Goal: Transaction & Acquisition: Purchase product/service

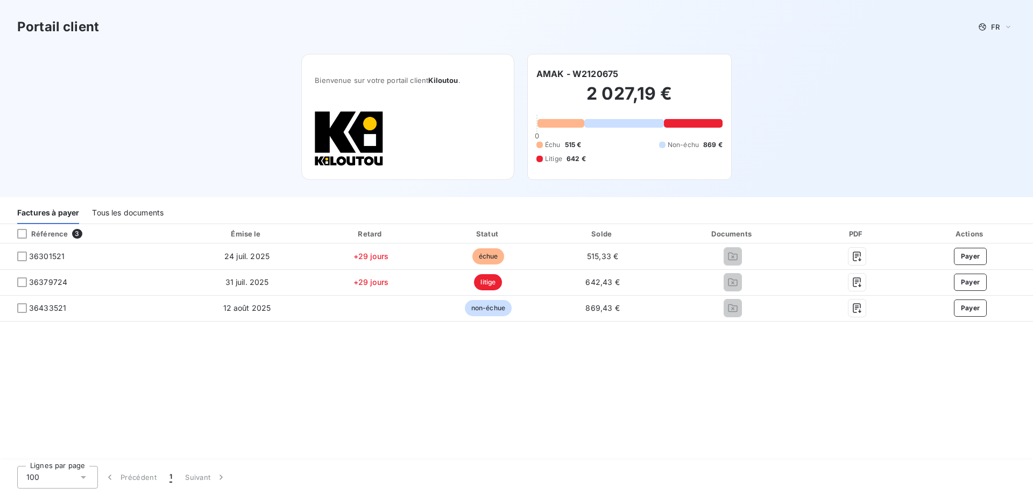
drag, startPoint x: 590, startPoint y: 421, endPoint x: 517, endPoint y: 431, distance: 74.4
click at [518, 431] on div "Référence 3 Émise le Retard Statut Solde Documents PDF Actions 36301521 24 juil…" at bounding box center [516, 342] width 1033 height 236
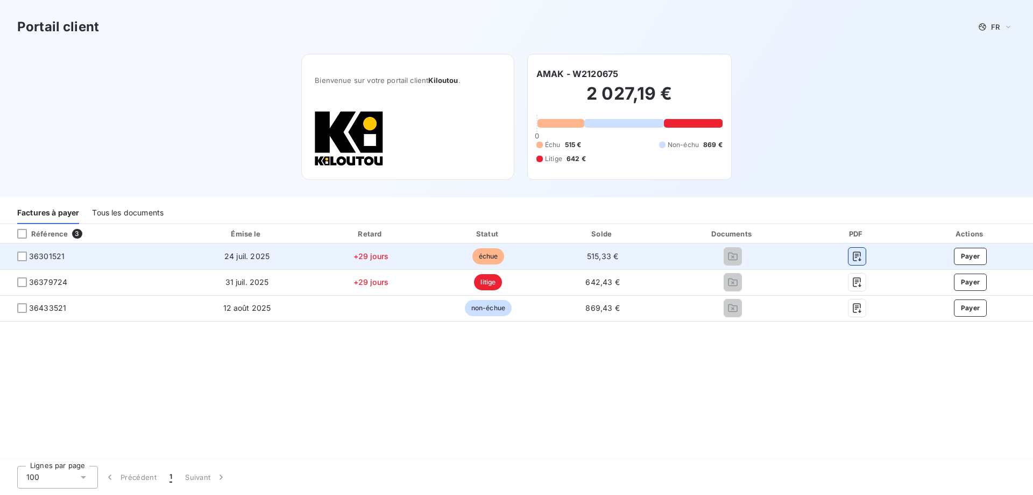
click at [853, 253] on icon "button" at bounding box center [857, 256] width 8 height 10
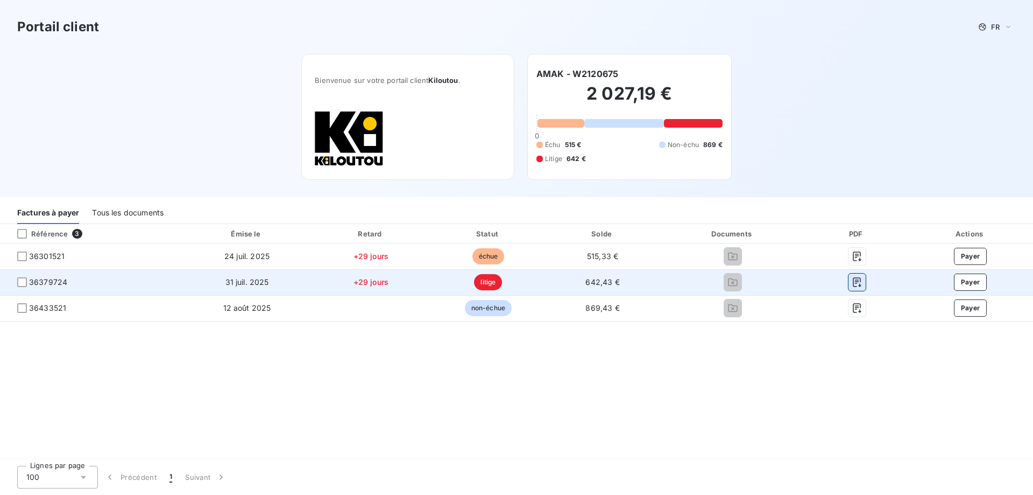
click at [859, 282] on icon "button" at bounding box center [857, 282] width 11 height 11
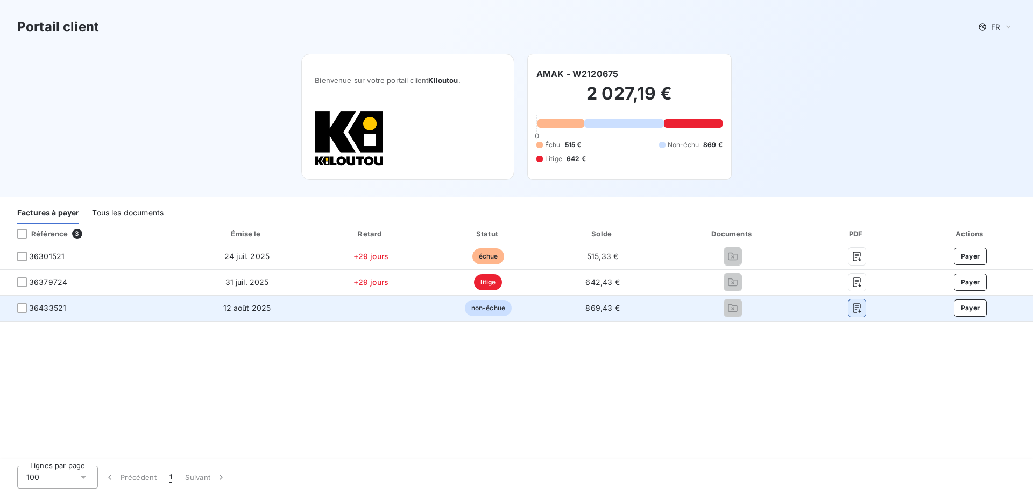
click at [852, 307] on icon "button" at bounding box center [857, 308] width 11 height 11
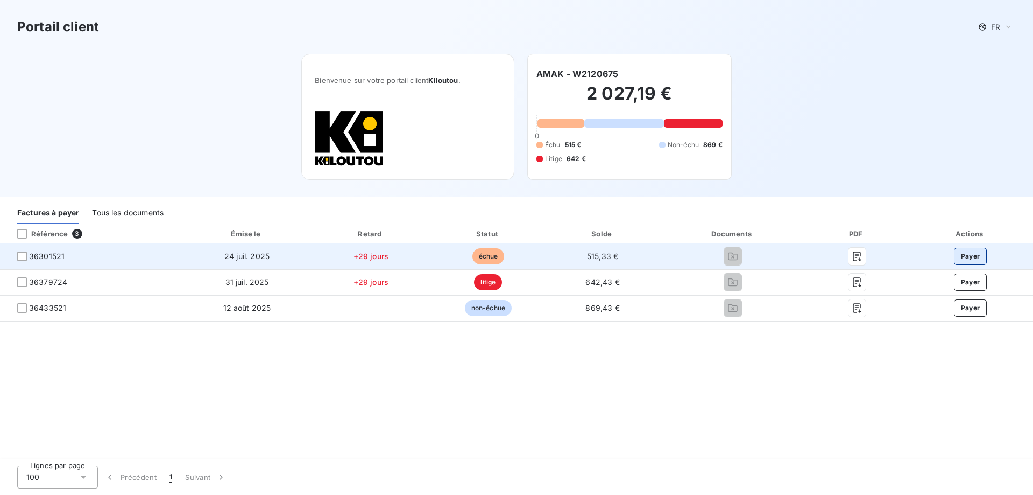
click at [968, 258] on button "Payer" at bounding box center [970, 256] width 33 height 17
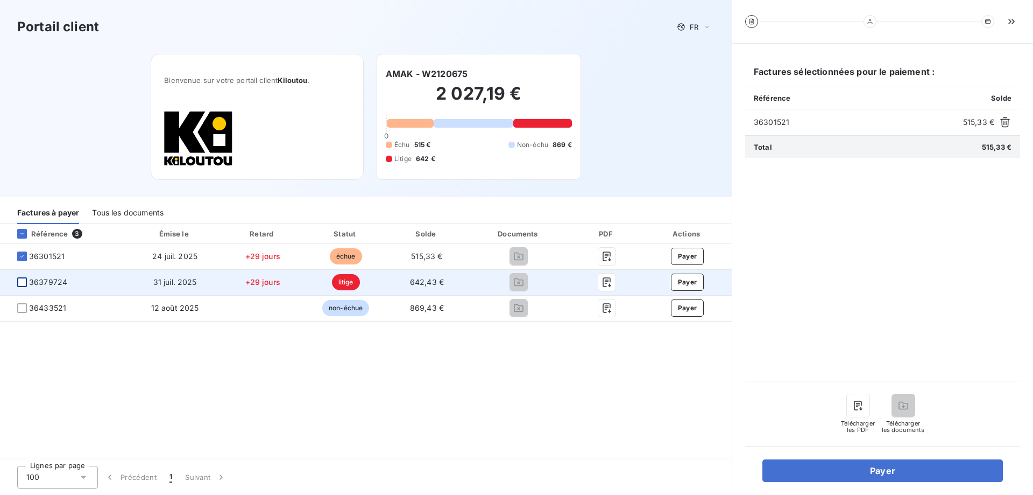
click at [20, 284] on div at bounding box center [22, 282] width 10 height 10
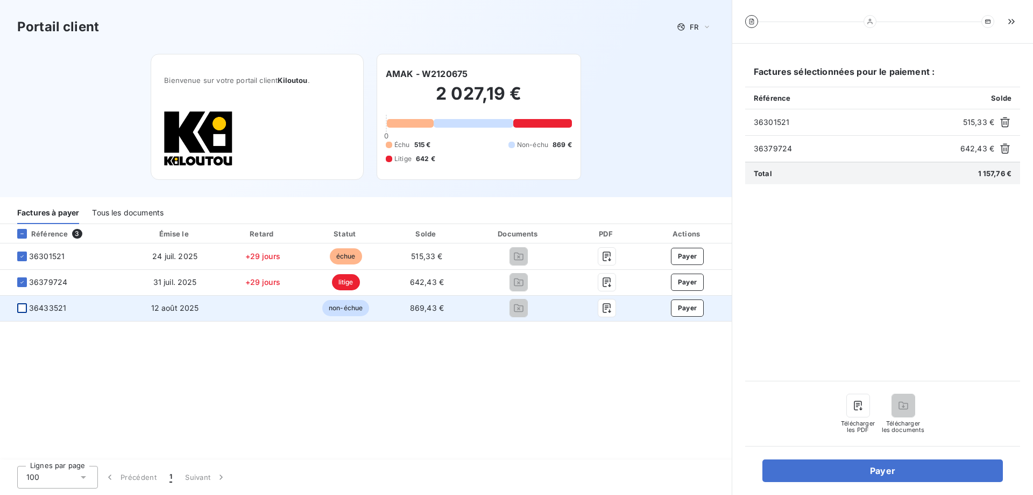
click at [19, 311] on div at bounding box center [22, 308] width 10 height 10
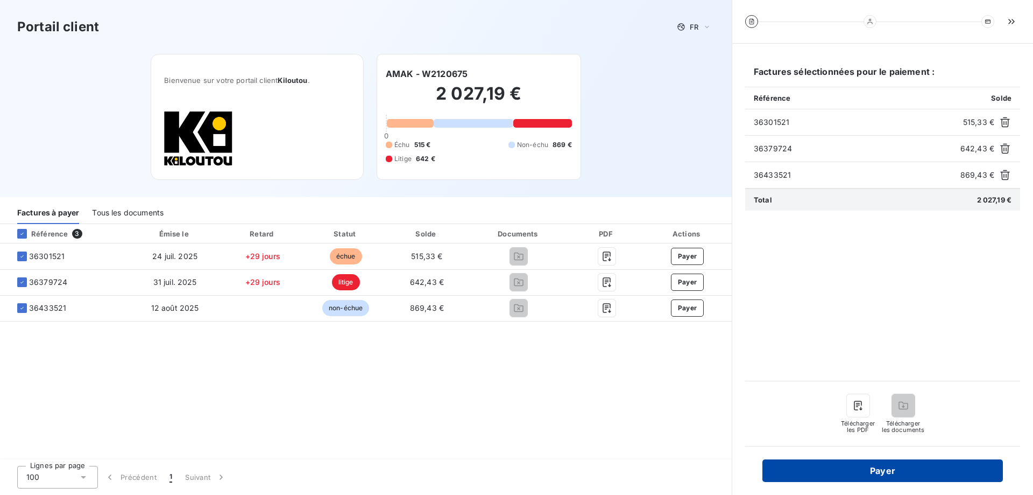
click at [828, 472] on button "Payer" at bounding box center [883, 470] width 241 height 23
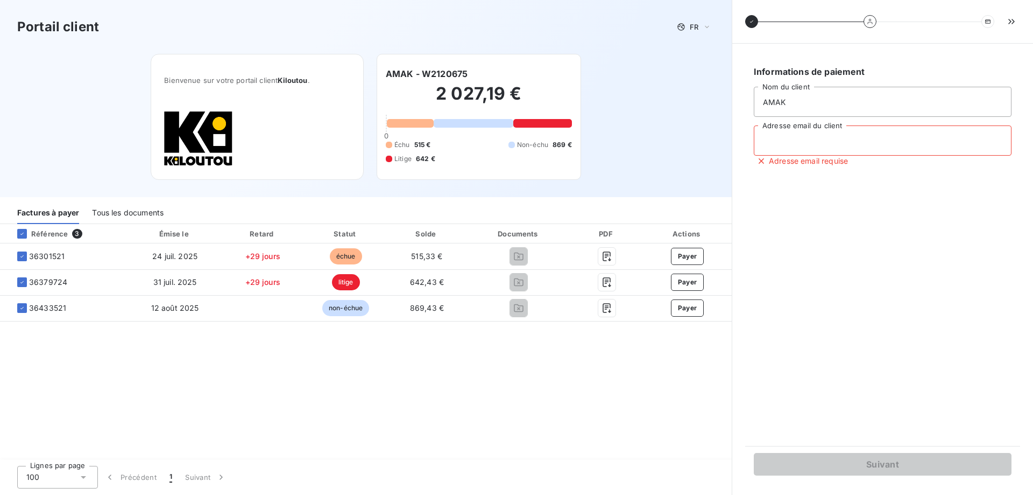
click at [804, 135] on input "Adresse email du client" at bounding box center [883, 140] width 258 height 30
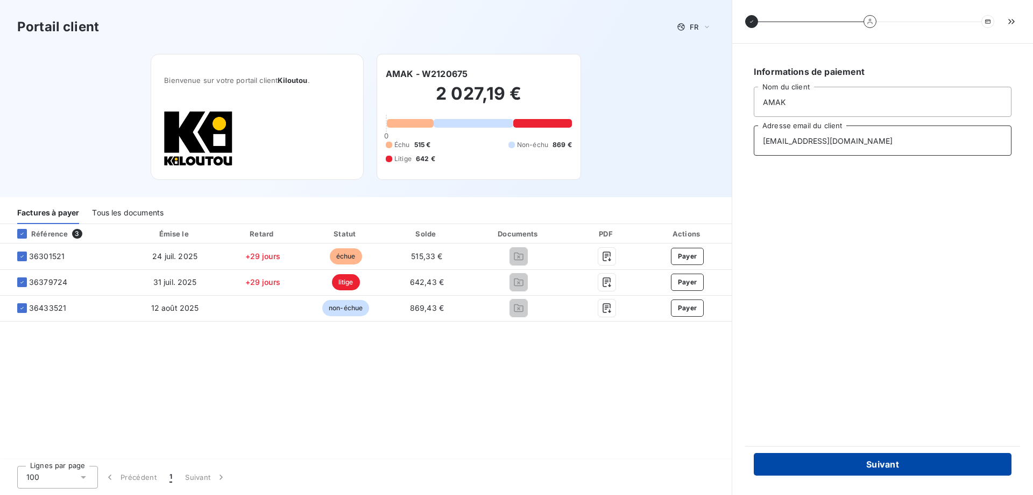
type input "[EMAIL_ADDRESS][DOMAIN_NAME]"
click at [869, 463] on button "Suivant" at bounding box center [883, 464] width 258 height 23
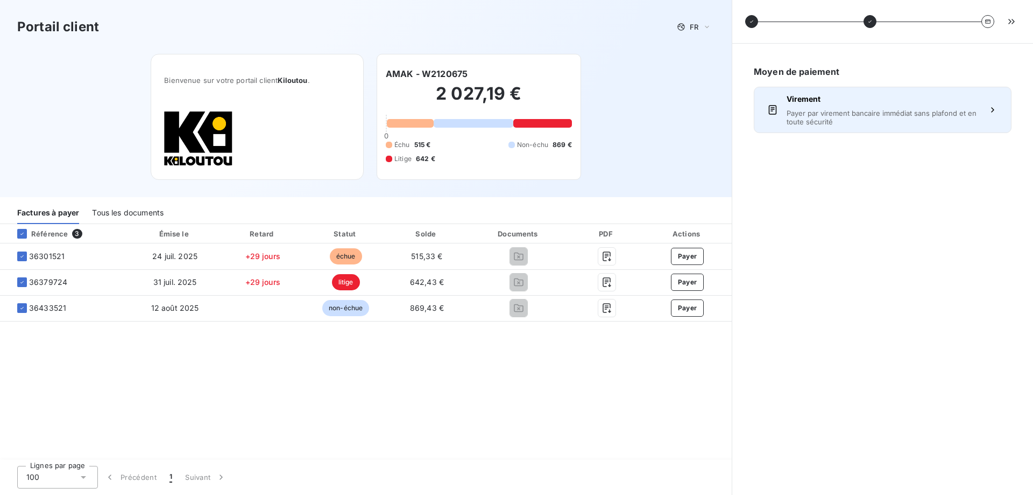
click at [992, 107] on icon "button" at bounding box center [993, 109] width 11 height 11
